Goal: Task Accomplishment & Management: Use online tool/utility

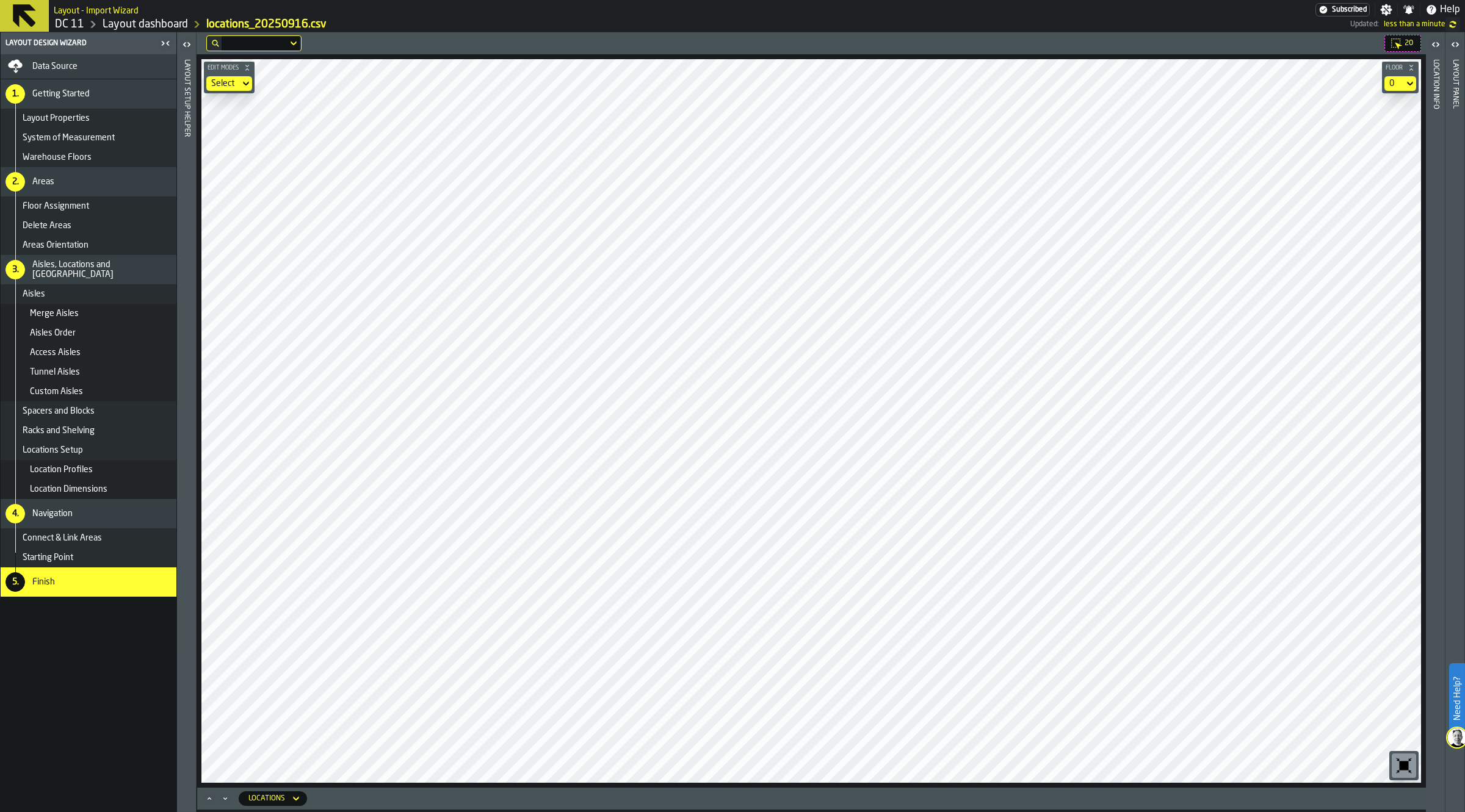
click at [144, 23] on link "Layout dashboard" at bounding box center [145, 25] width 86 height 14
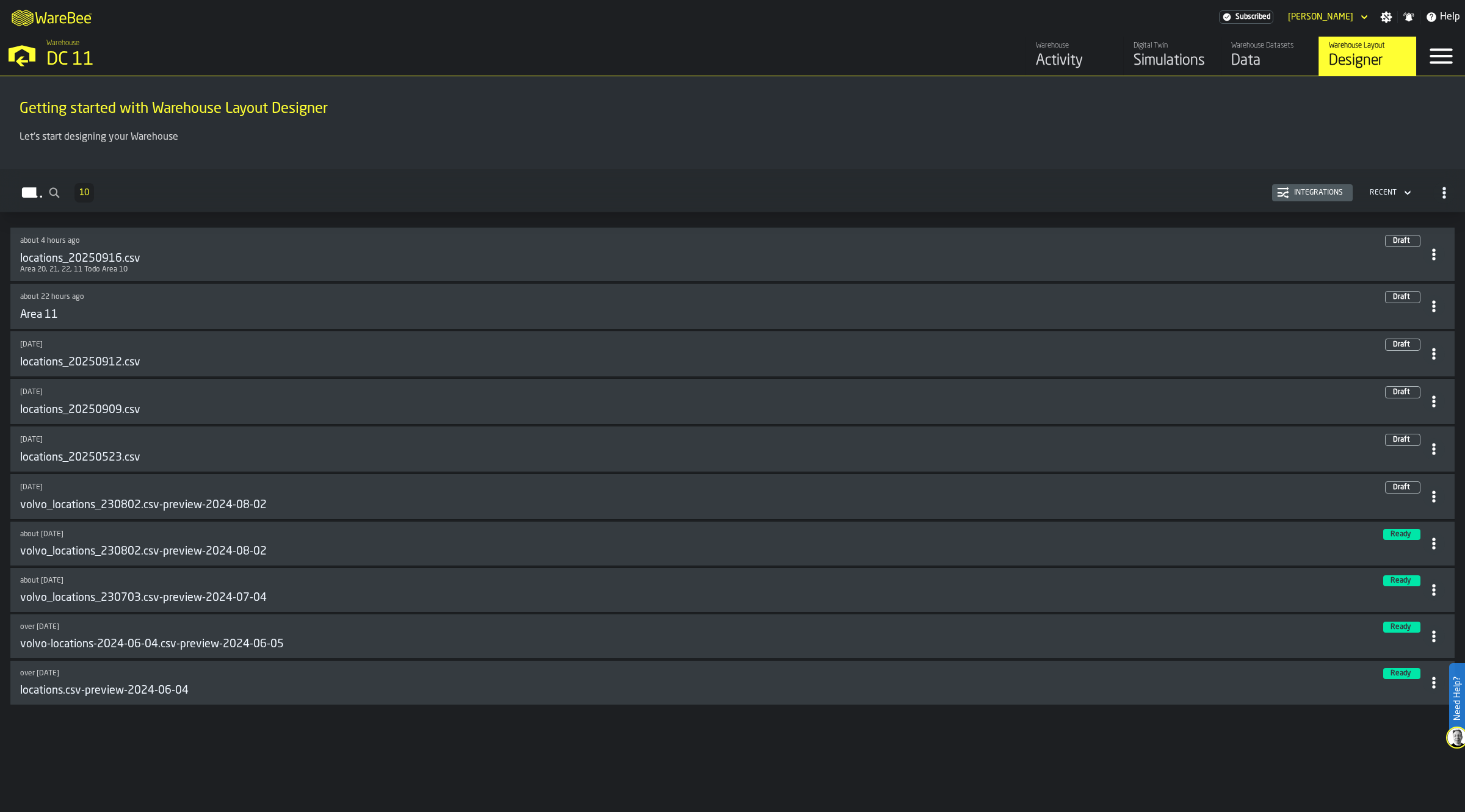
click at [957, 59] on div "Simulations" at bounding box center [1172, 60] width 77 height 20
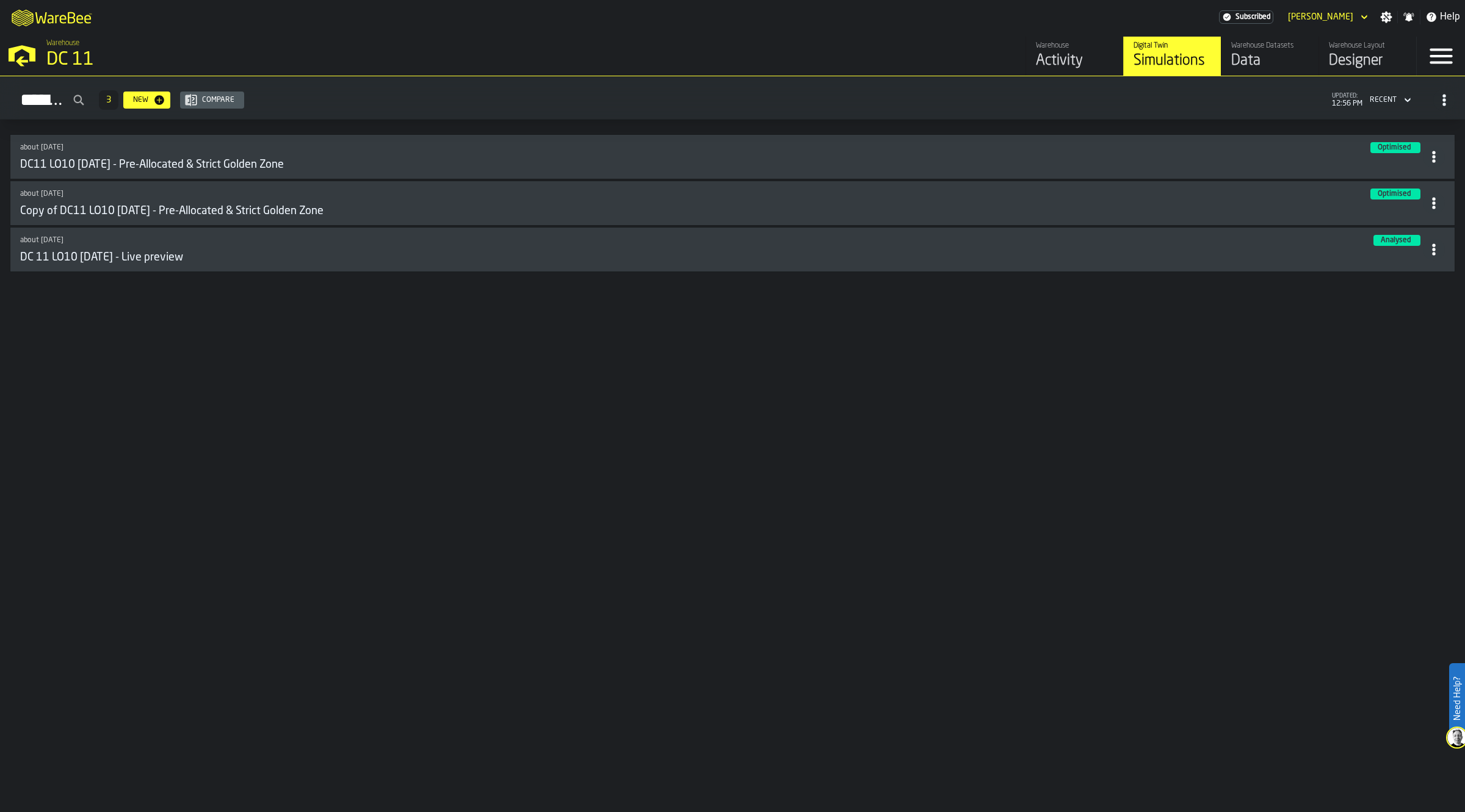
click at [957, 62] on div "Data" at bounding box center [1270, 60] width 77 height 20
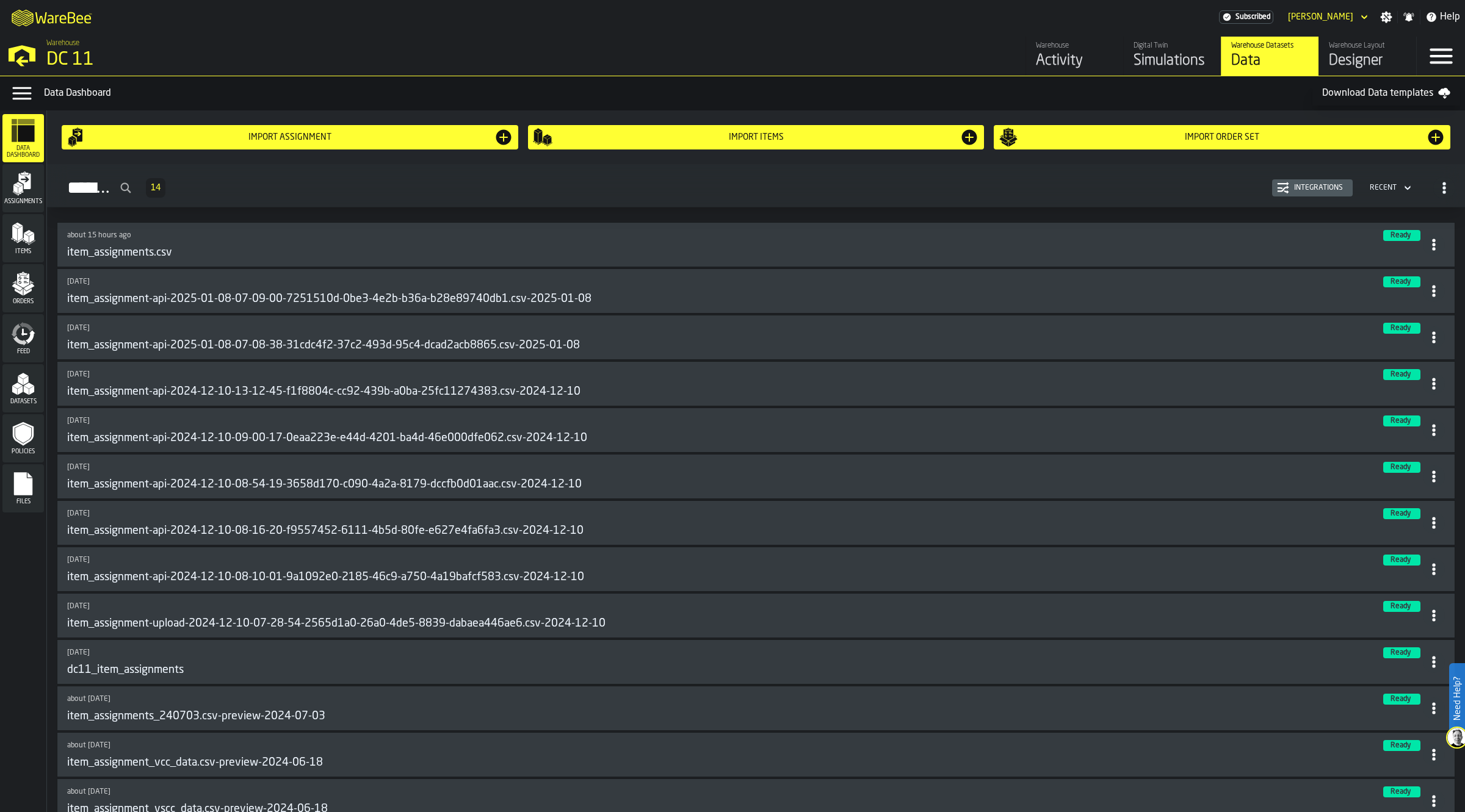
click at [10, 294] on div "Orders" at bounding box center [23, 288] width 42 height 34
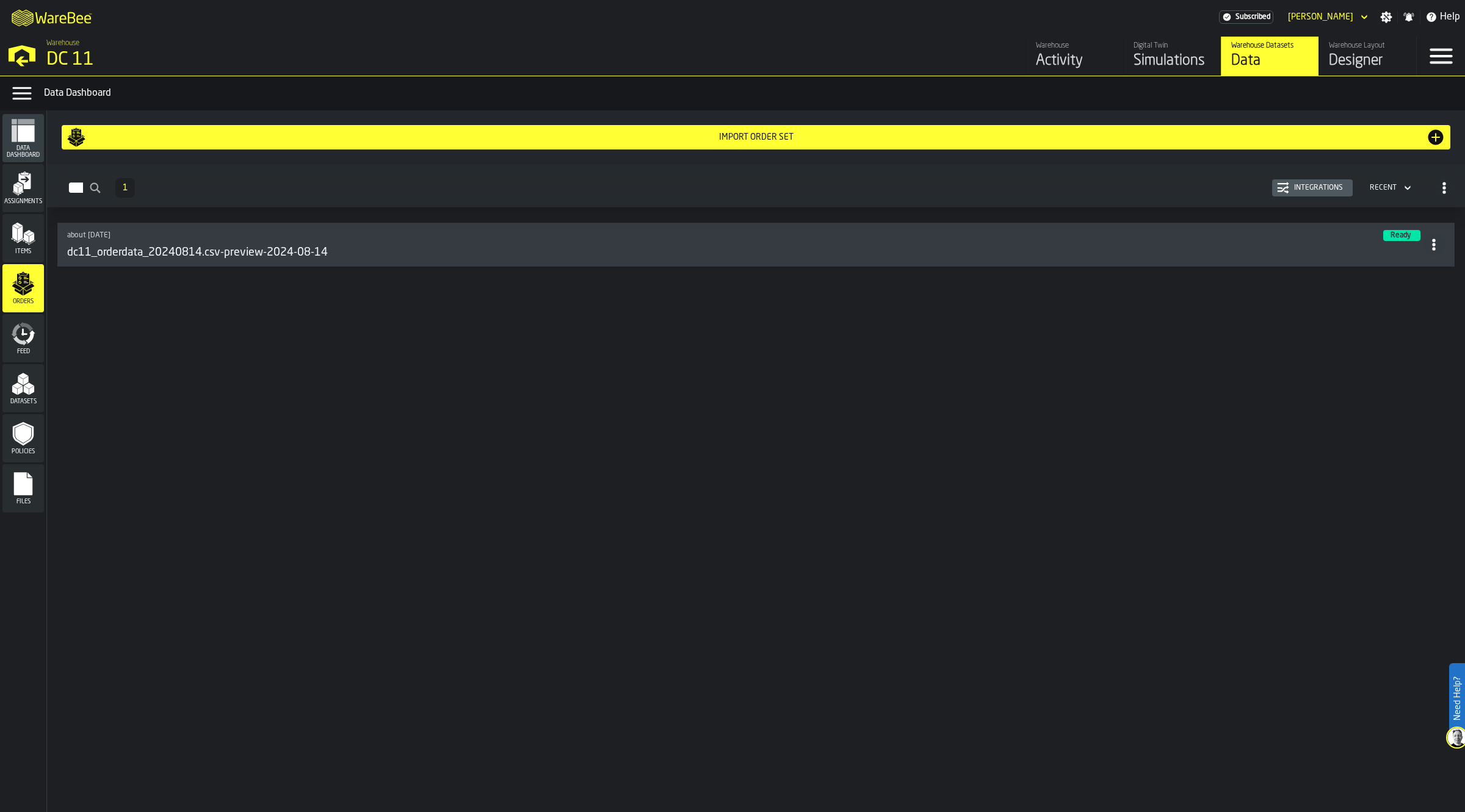
click at [312, 136] on div "Import Order Set" at bounding box center [755, 137] width 1340 height 10
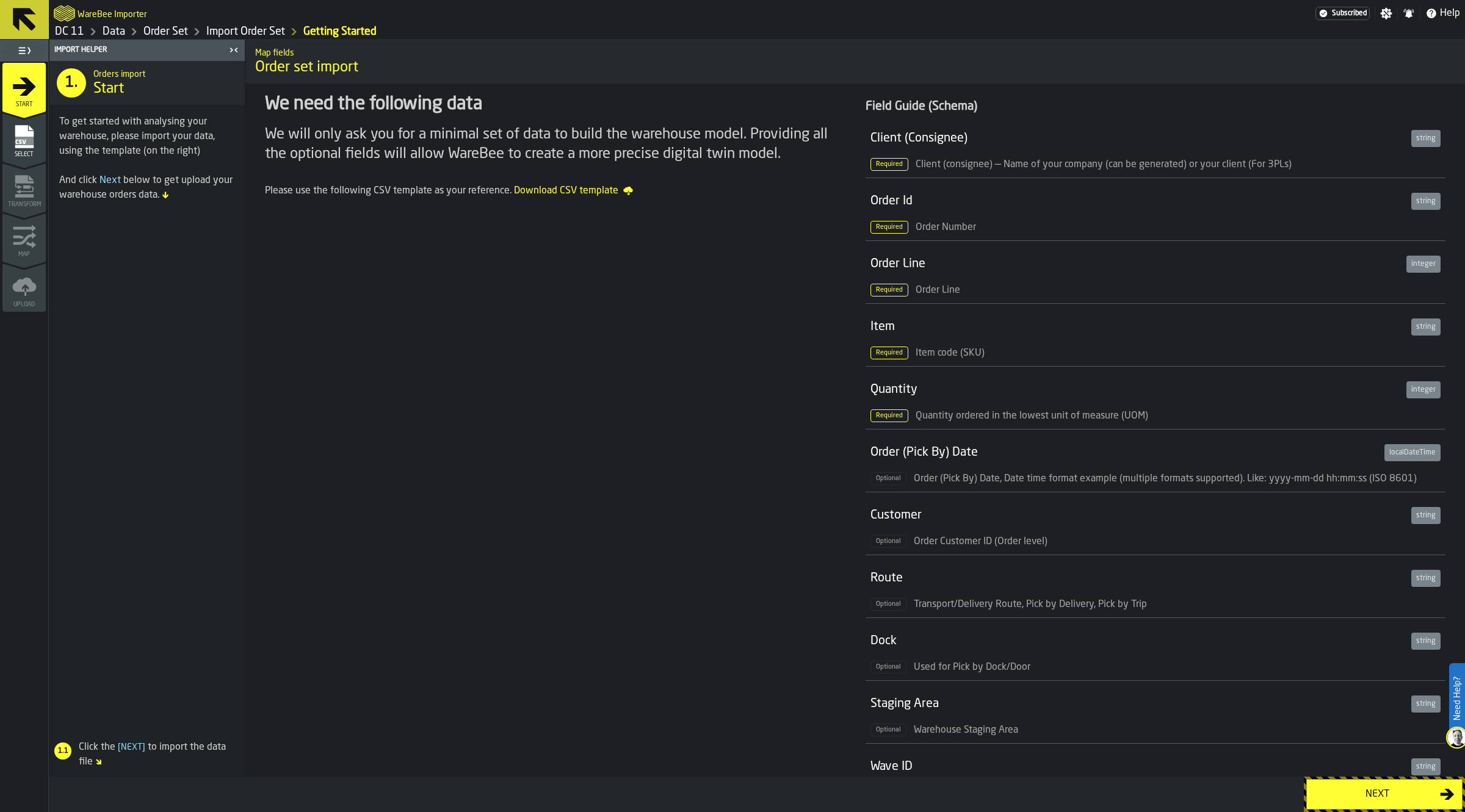
click at [236, 29] on link "Import Order Set" at bounding box center [245, 31] width 79 height 14
click at [171, 27] on link "Order Set" at bounding box center [166, 31] width 45 height 14
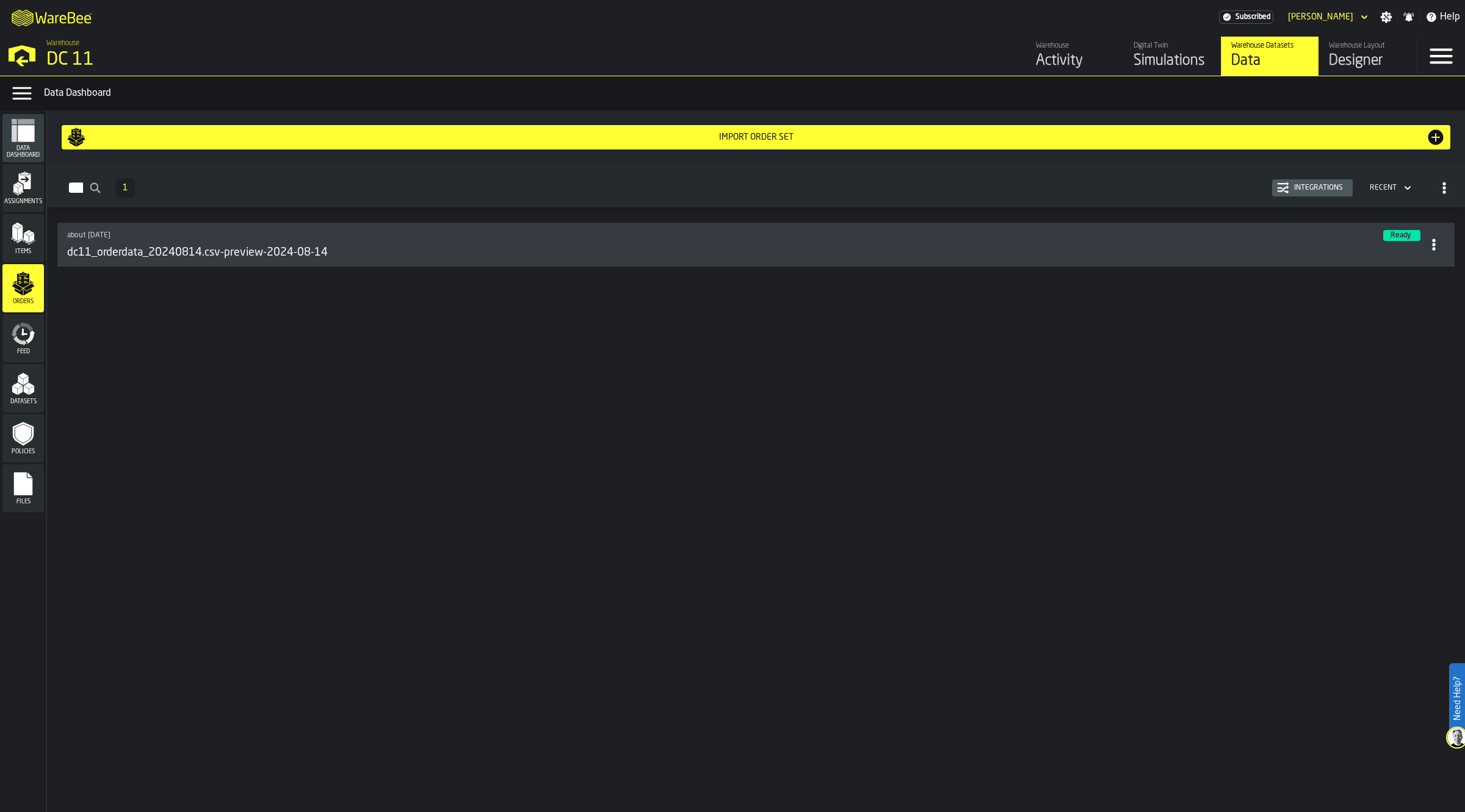
click at [28, 244] on icon "menu Items" at bounding box center [23, 233] width 25 height 25
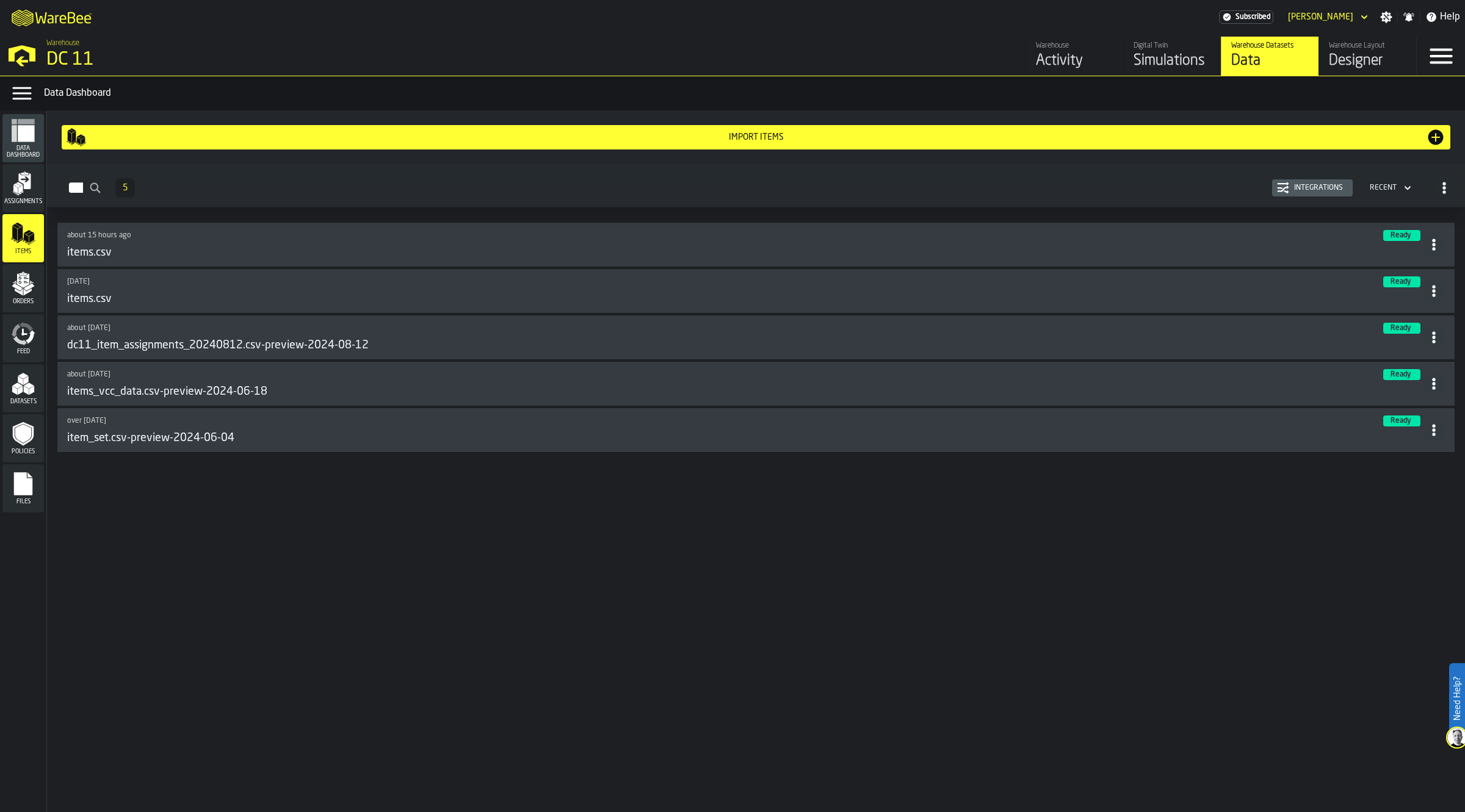
click at [23, 190] on icon "menu Assignments" at bounding box center [23, 183] width 25 height 25
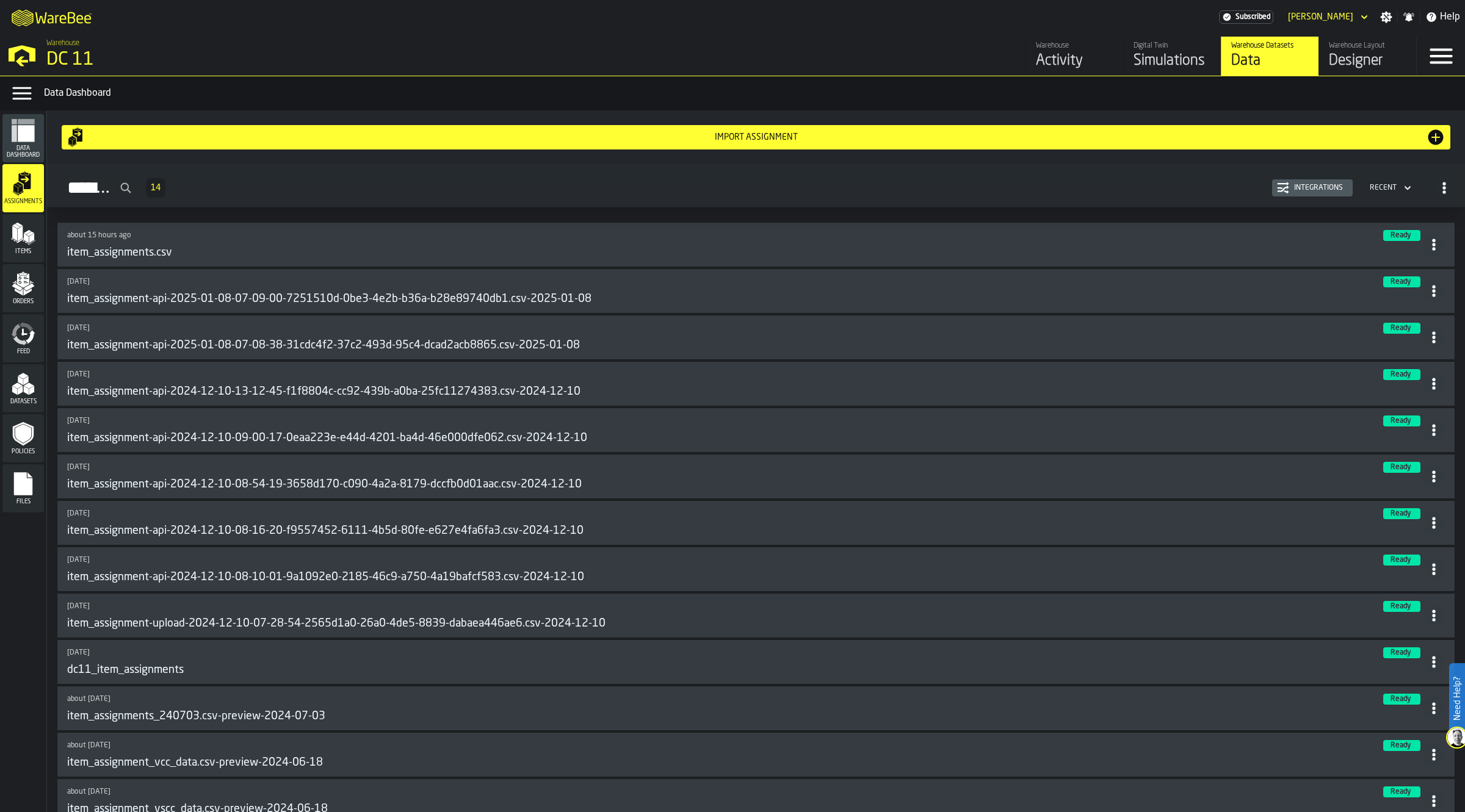
click at [595, 135] on div "Import assignment" at bounding box center [755, 137] width 1340 height 10
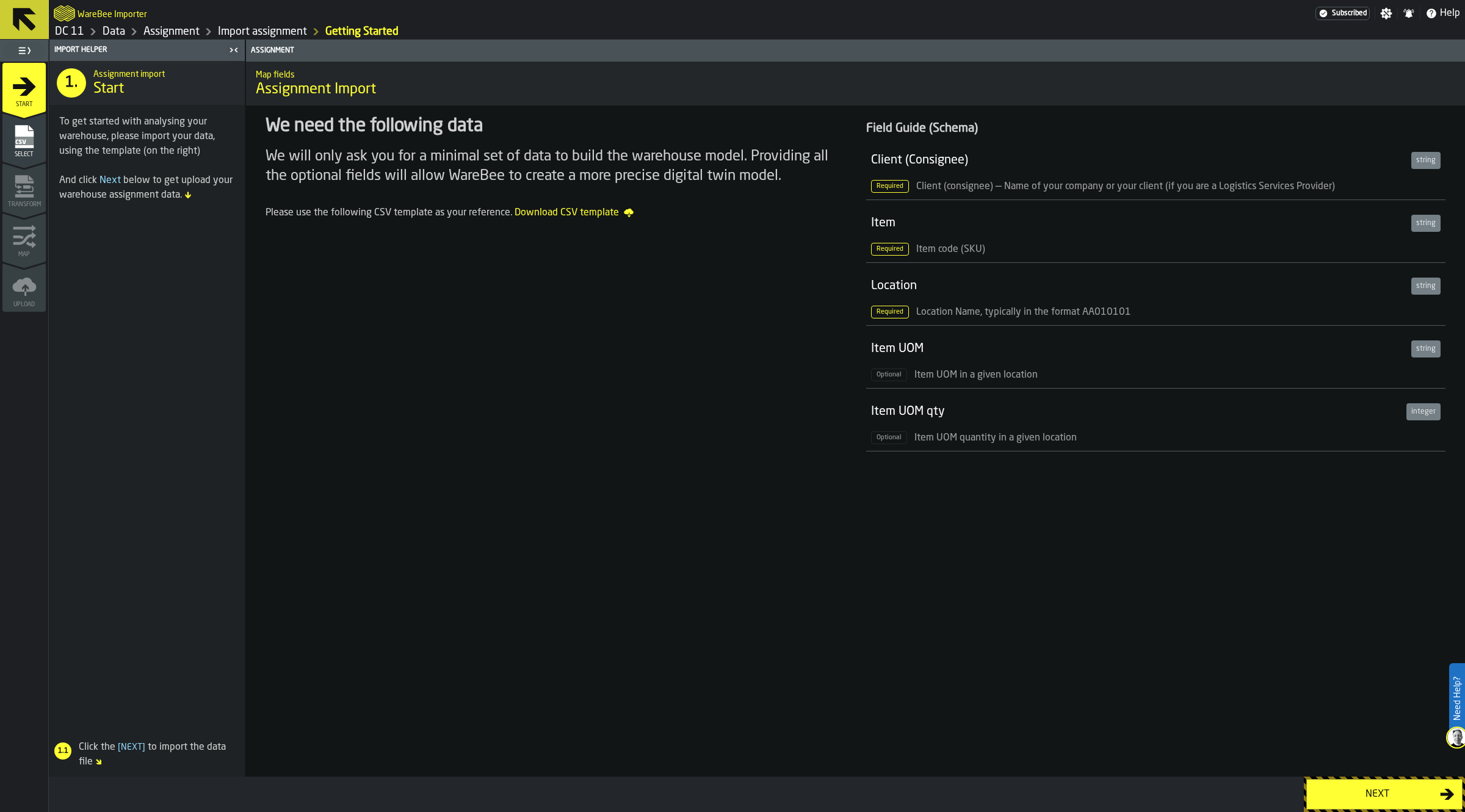
click at [684, 618] on div "Assignment Map fields Assignment Import We need the following data We will only…" at bounding box center [855, 408] width 1220 height 737
click at [542, 535] on div "Assignment Map fields Assignment Import We need the following data We will only…" at bounding box center [855, 408] width 1220 height 737
click at [287, 36] on link "Import assignment" at bounding box center [262, 31] width 89 height 14
click at [273, 25] on link "Import assignment" at bounding box center [262, 31] width 89 height 14
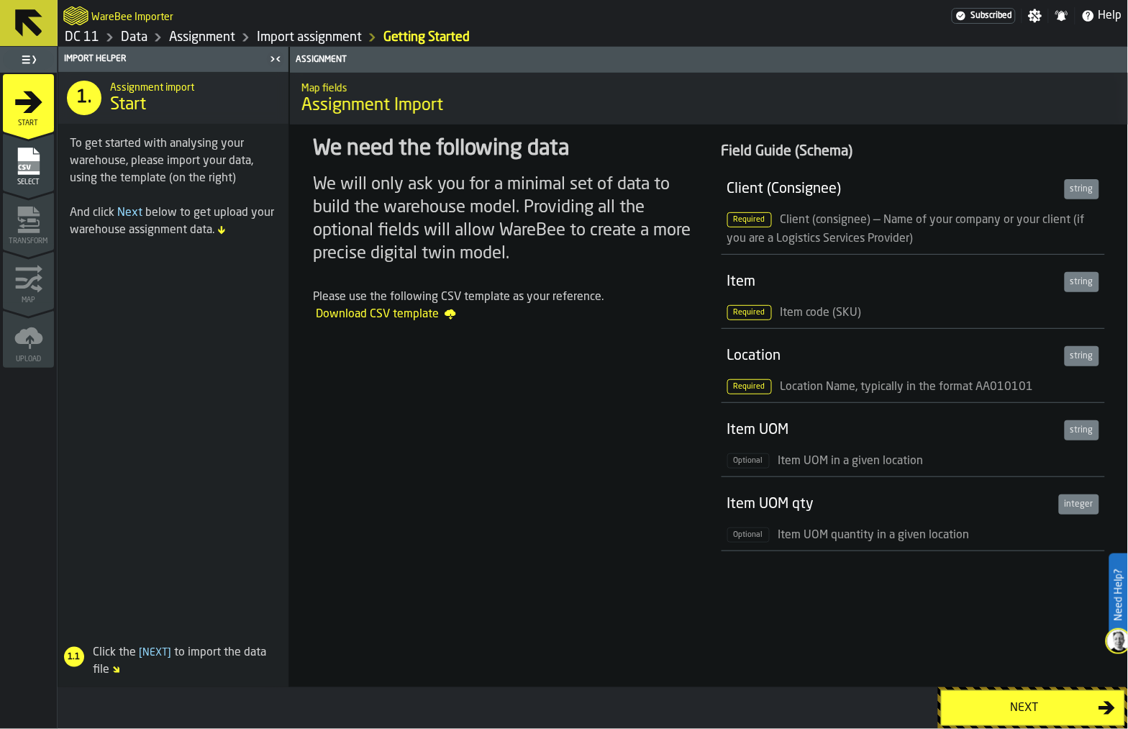
click at [195, 35] on link "Assignment" at bounding box center [202, 37] width 66 height 16
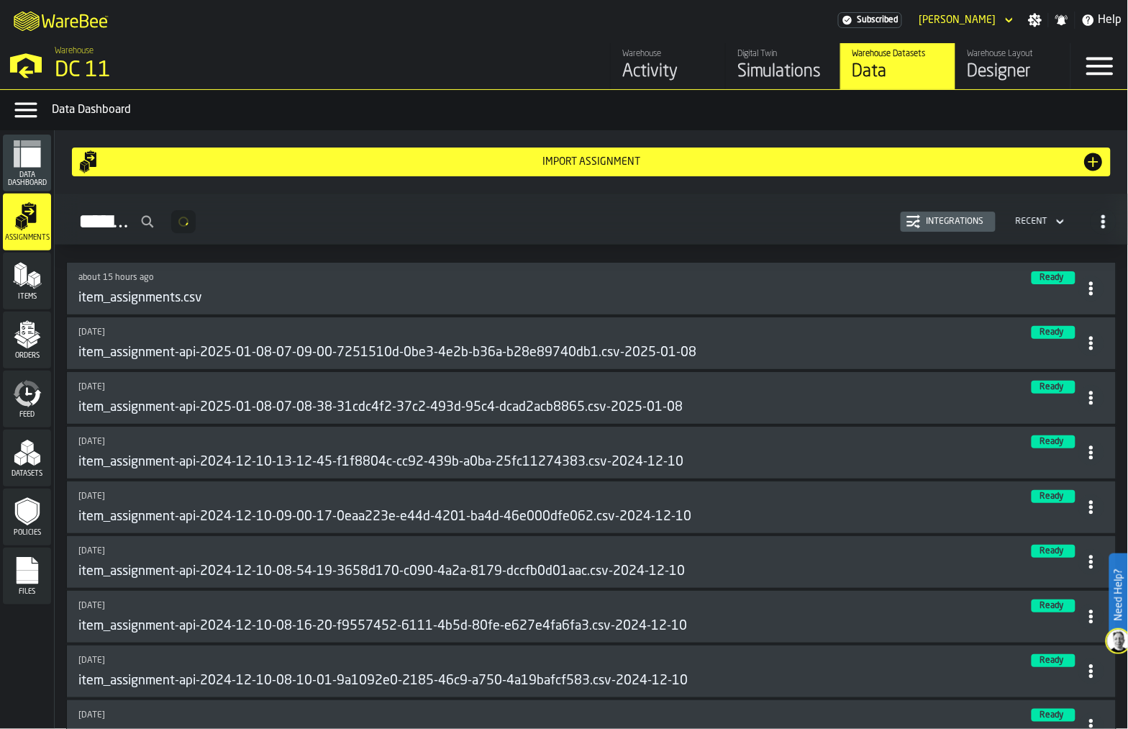
click at [33, 285] on polygon "menu Items" at bounding box center [31, 281] width 6 height 12
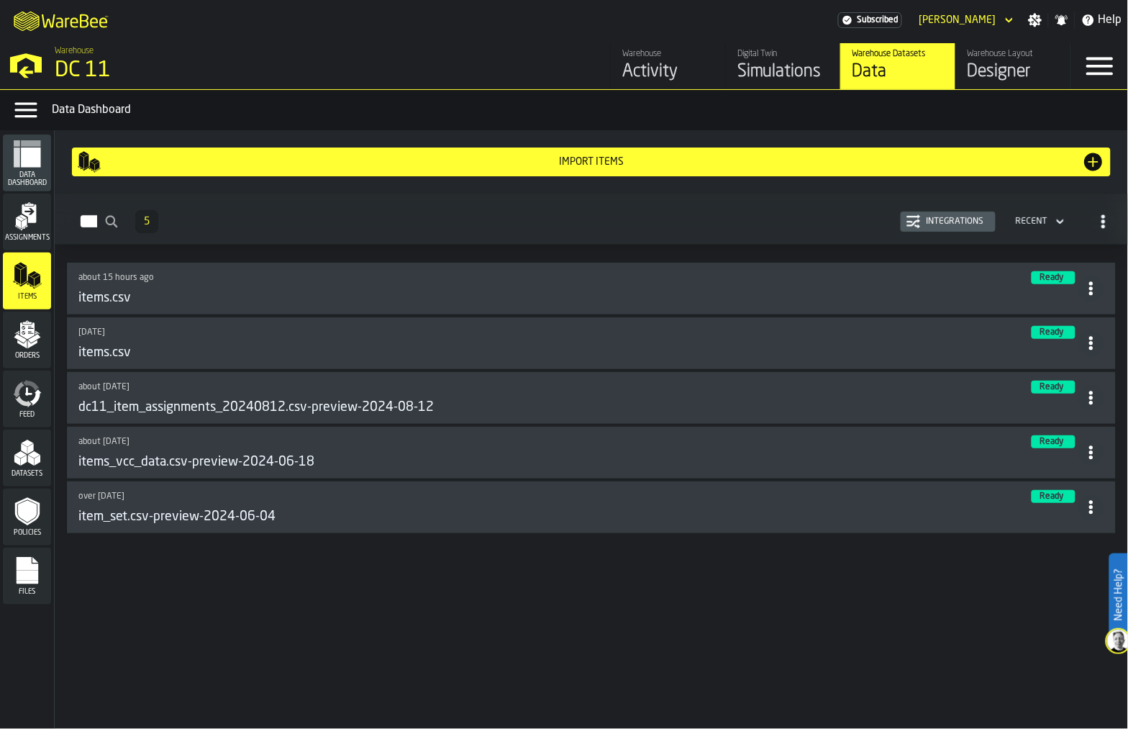
click at [343, 168] on div "Import Items" at bounding box center [591, 161] width 1027 height 23
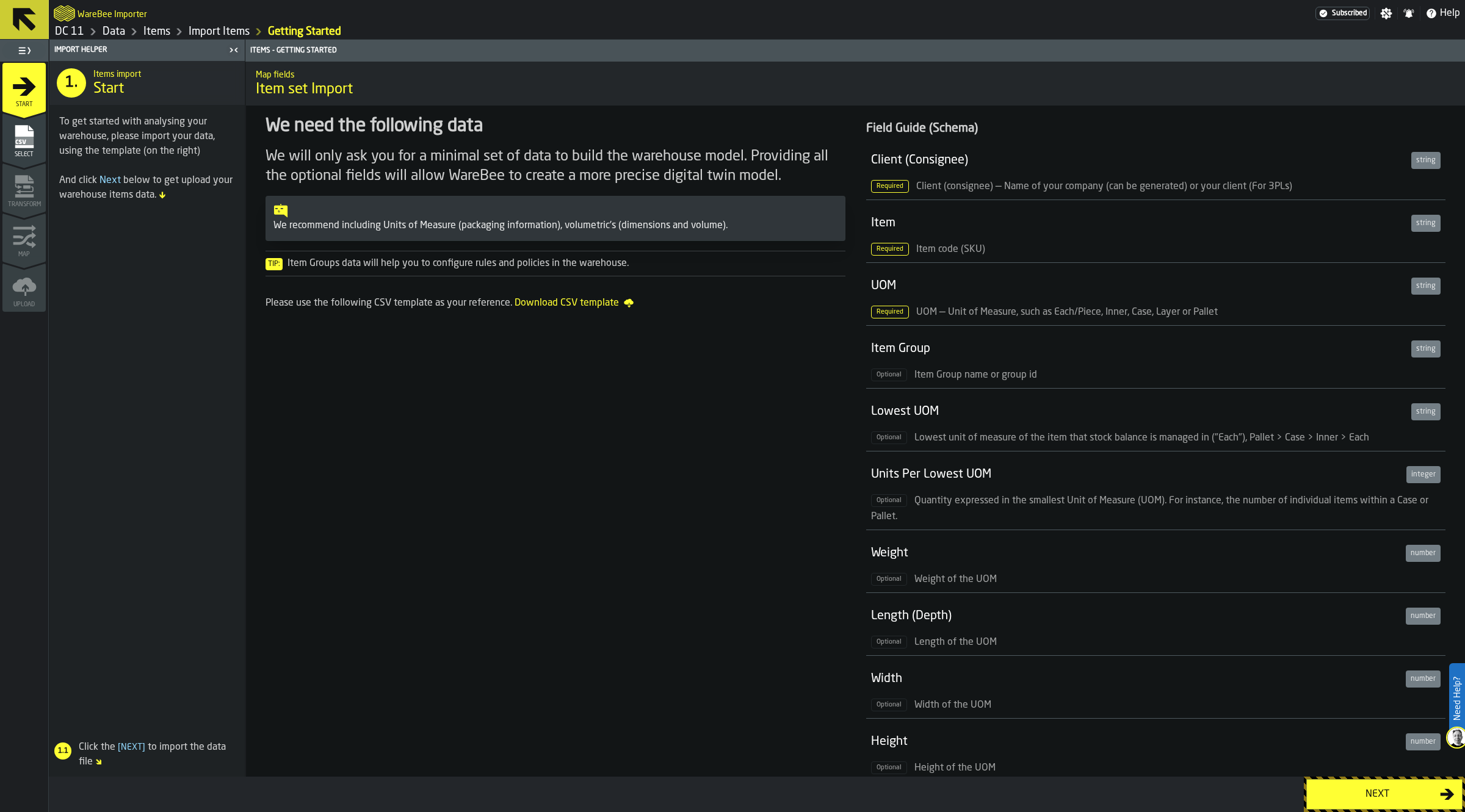
click at [206, 32] on link "Import Items" at bounding box center [219, 31] width 61 height 14
click at [171, 32] on div "Import Items" at bounding box center [210, 31] width 79 height 14
click at [160, 31] on link "Items" at bounding box center [157, 31] width 27 height 14
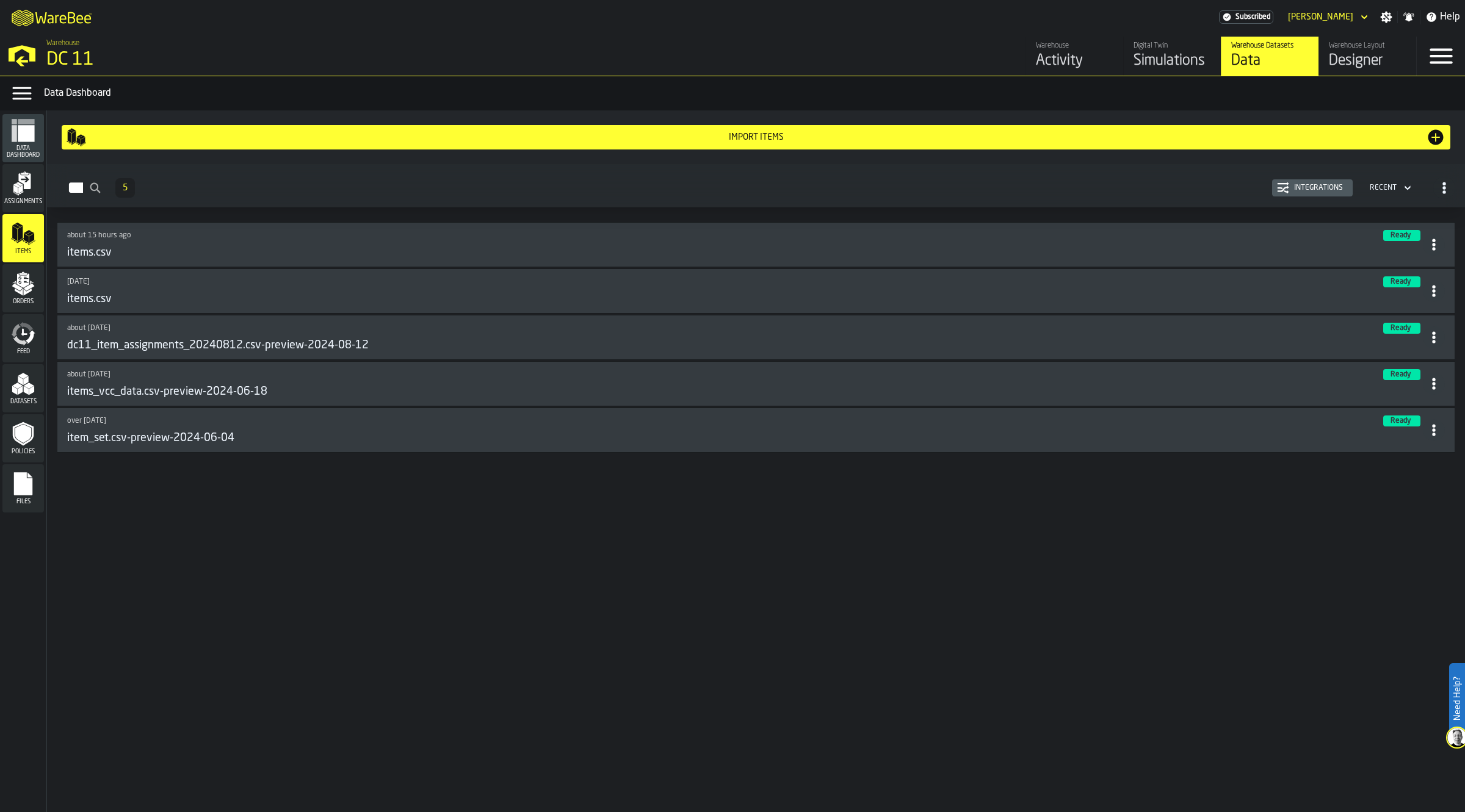
click at [38, 299] on span "Orders" at bounding box center [23, 302] width 42 height 7
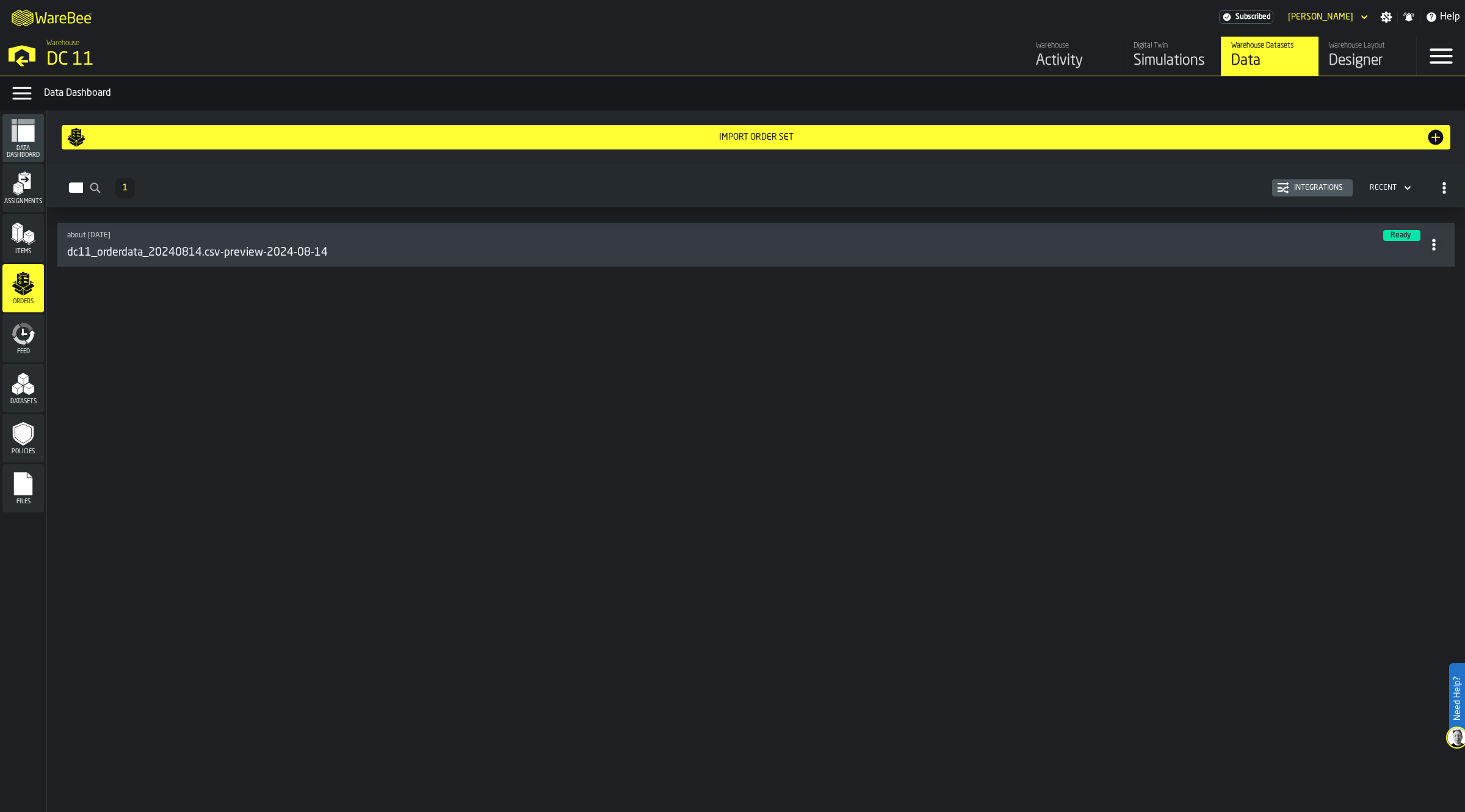
click at [138, 270] on div "about [DATE] Ready dc11_orderdata_20240814.csv-preview-2024-08-14" at bounding box center [755, 255] width 1418 height 76
click at [130, 249] on h3 "dc11_orderdata_20240814.csv-preview-2024-08-14" at bounding box center [197, 253] width 261 height 14
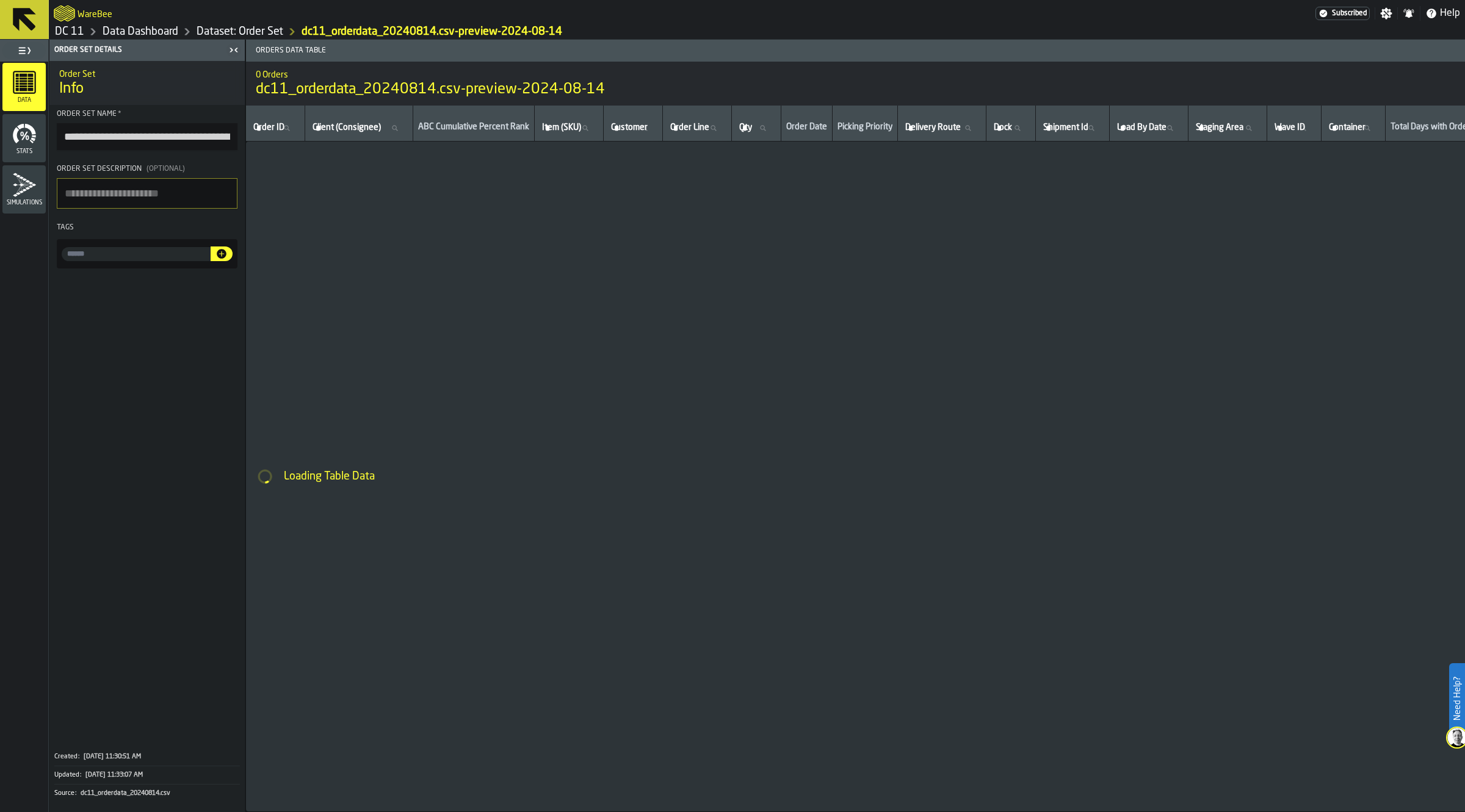
click at [16, 139] on icon "menu Stats" at bounding box center [15, 135] width 6 height 16
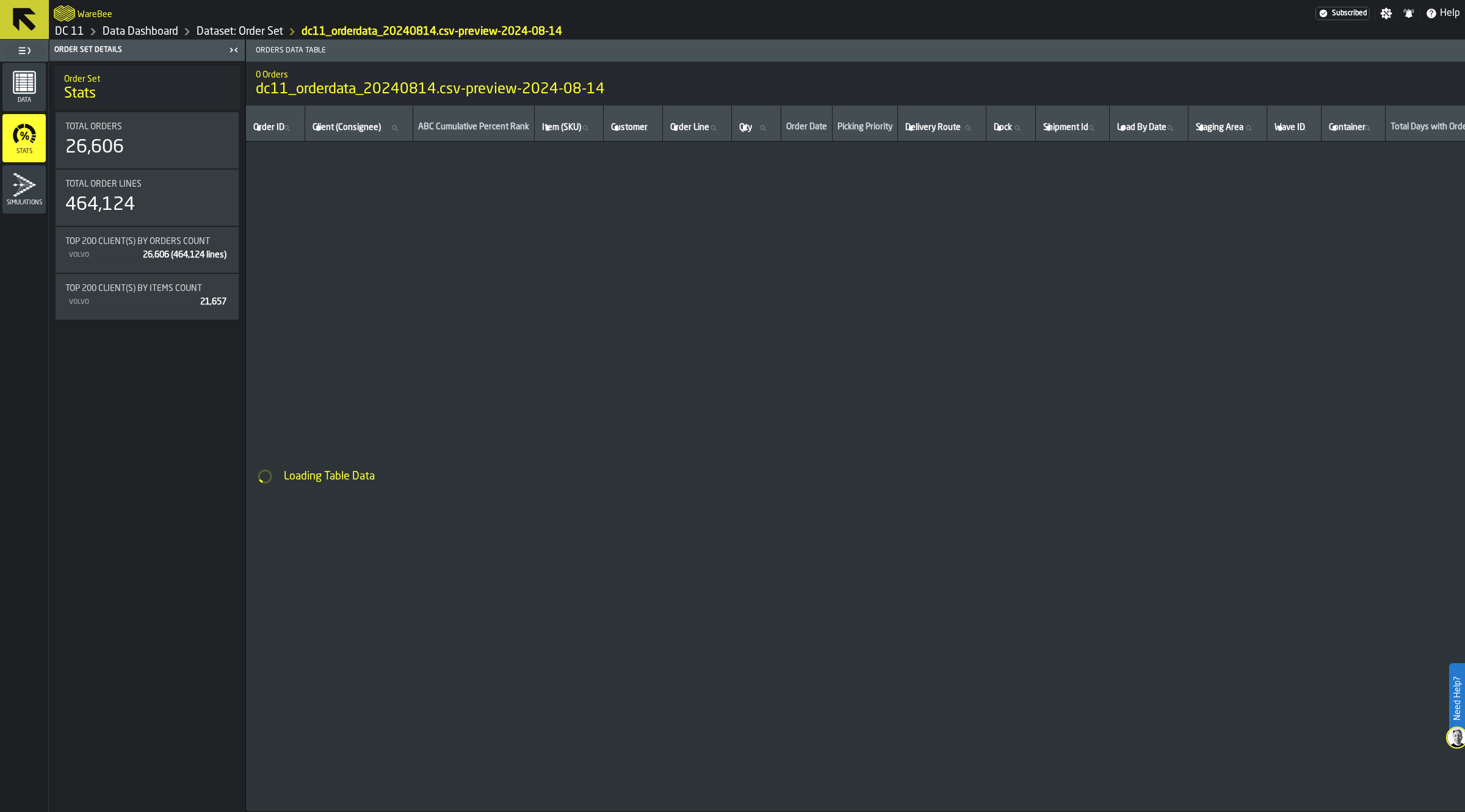
click at [20, 193] on icon "menu Simulations" at bounding box center [24, 185] width 25 height 25
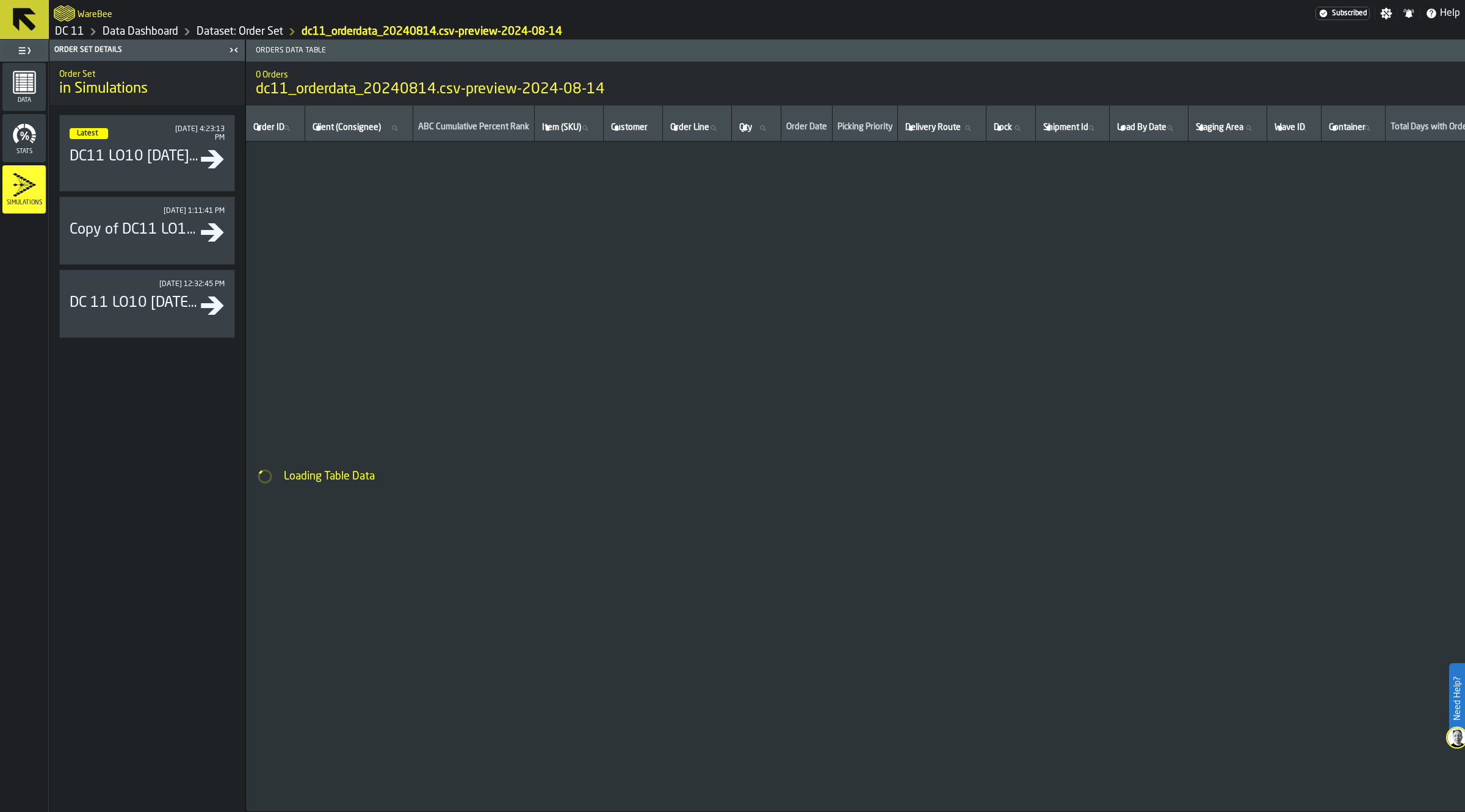
click at [216, 38] on link "Dataset: Order Set" at bounding box center [240, 31] width 87 height 14
